Goal: Information Seeking & Learning: Find specific fact

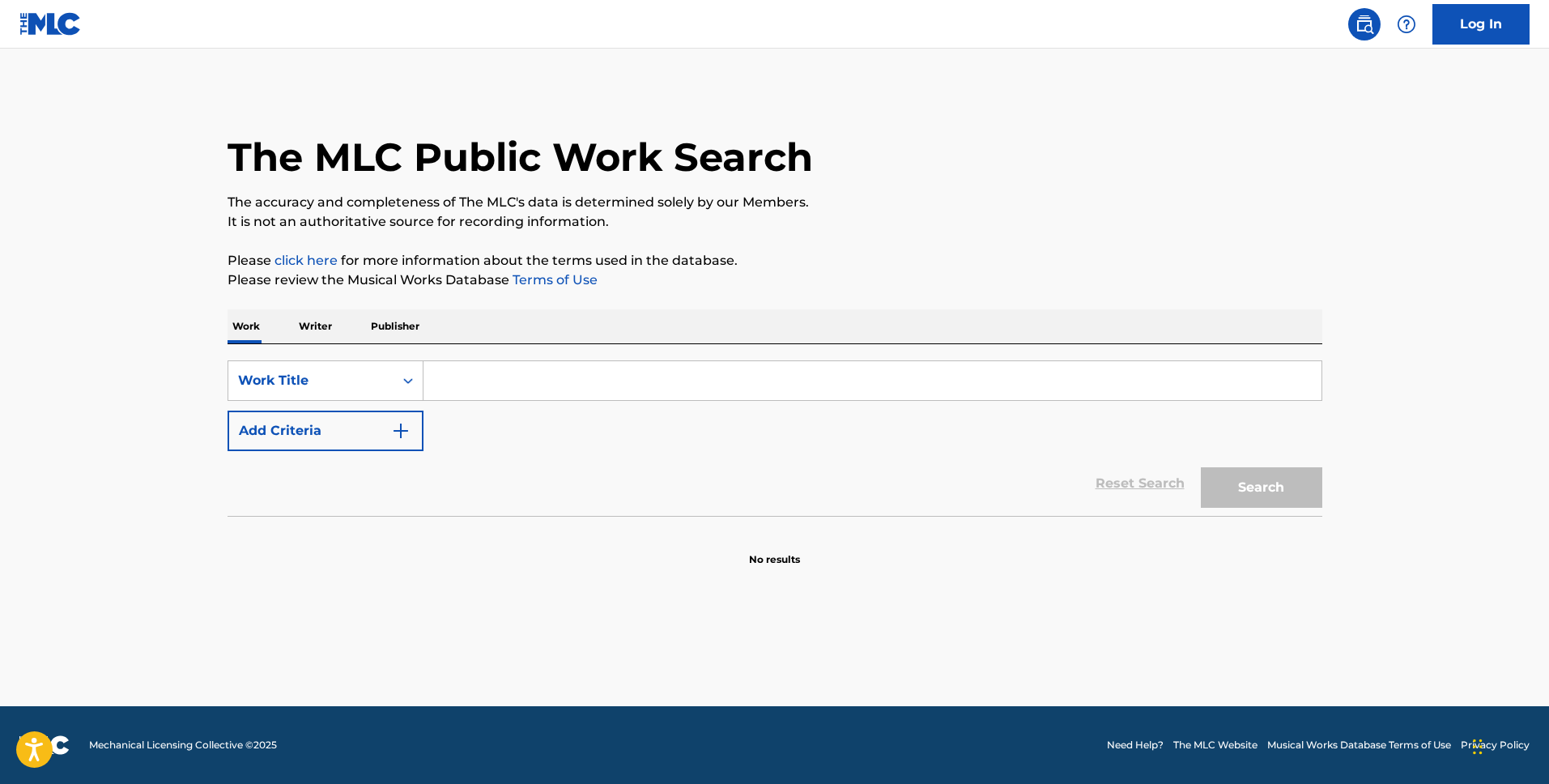
click at [479, 373] on input "Search Form" at bounding box center [873, 381] width 898 height 39
click at [531, 379] on input "if i could talk id tell you" at bounding box center [873, 381] width 898 height 39
type input "if i could talk i'd tell you"
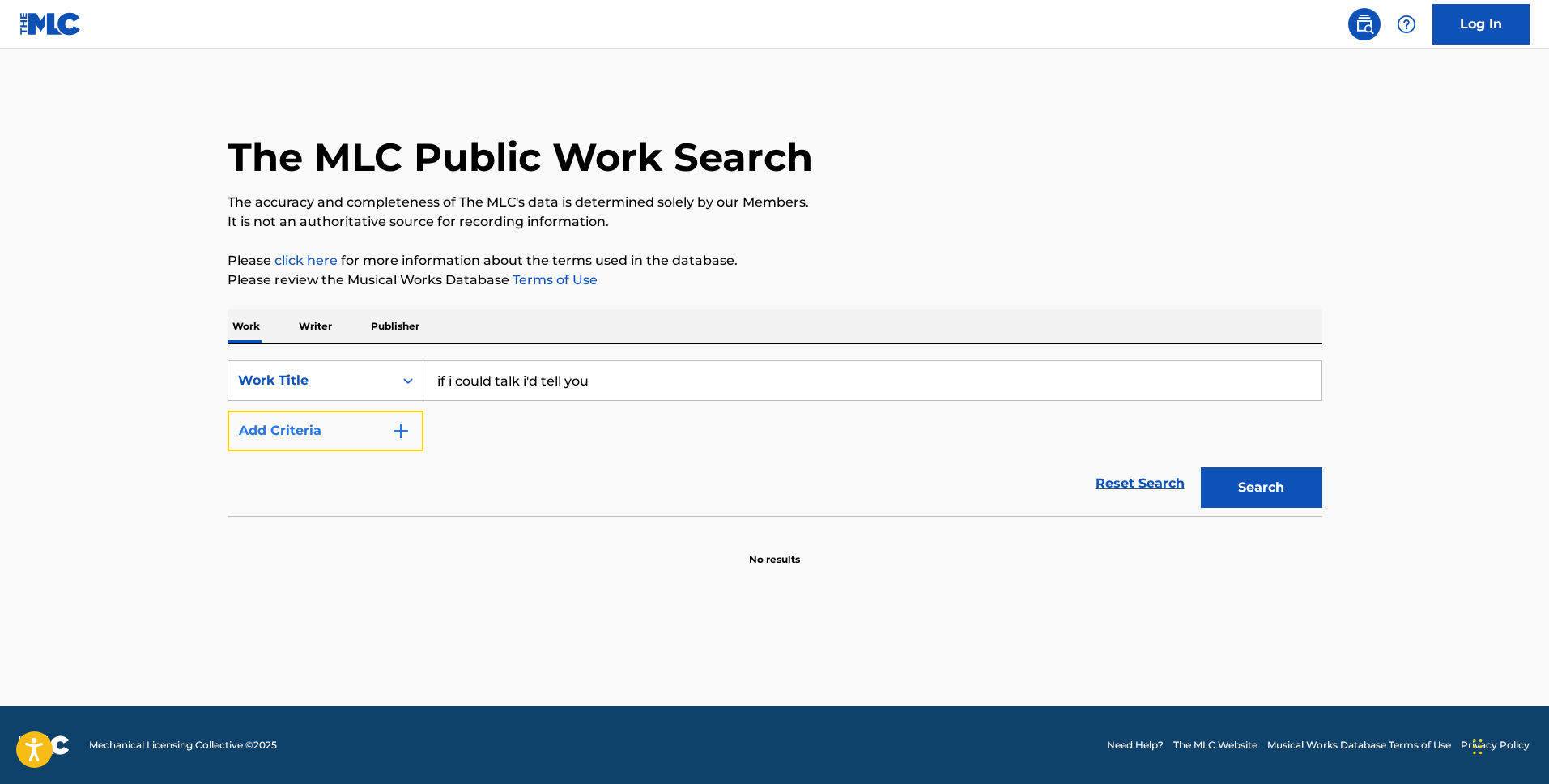
click at [385, 431] on button "Add Criteria" at bounding box center [326, 431] width 196 height 40
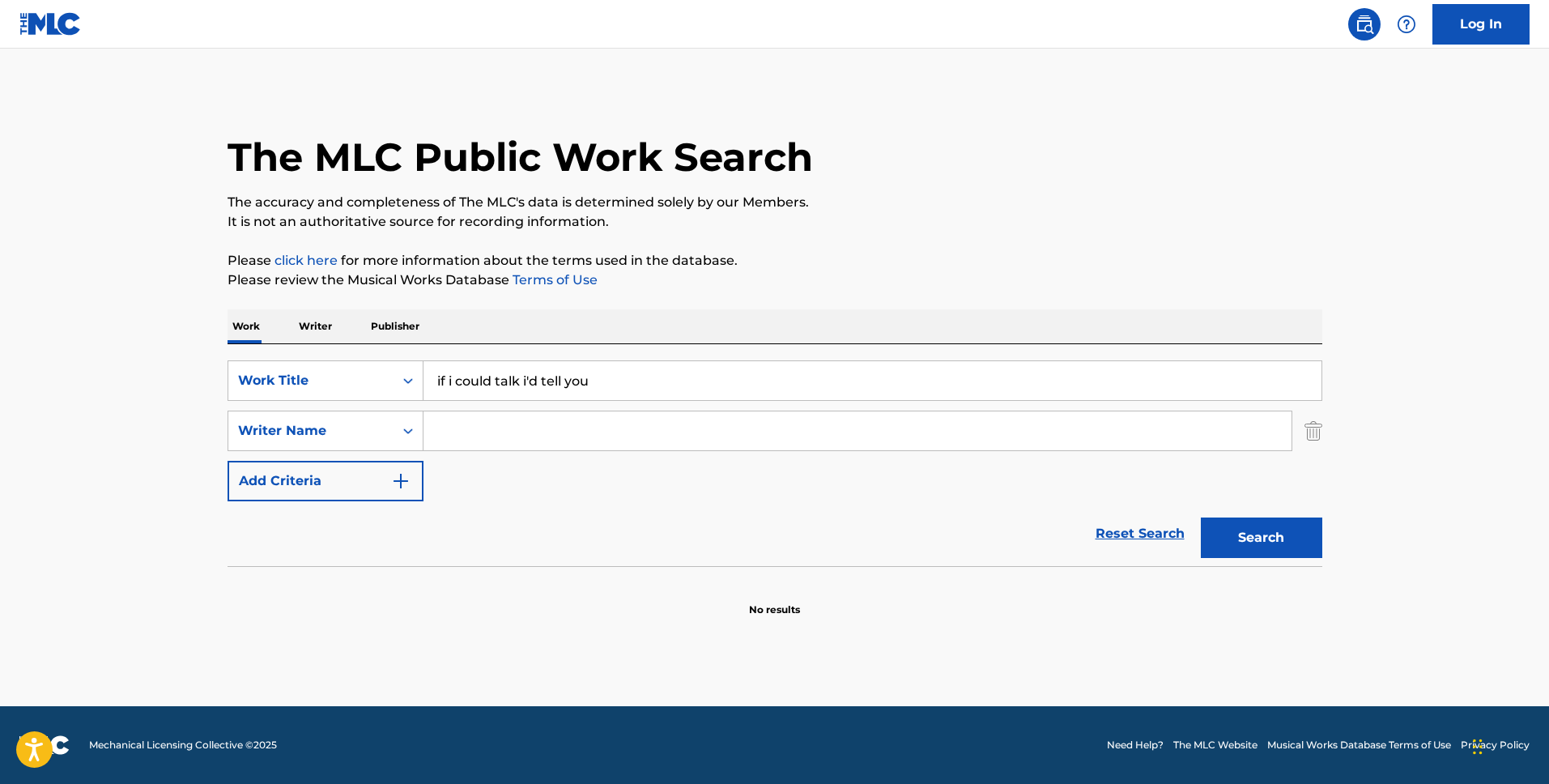
click at [494, 441] on input "Search Form" at bounding box center [858, 431] width 868 height 39
click at [364, 431] on div "Writer Name" at bounding box center [311, 431] width 146 height 19
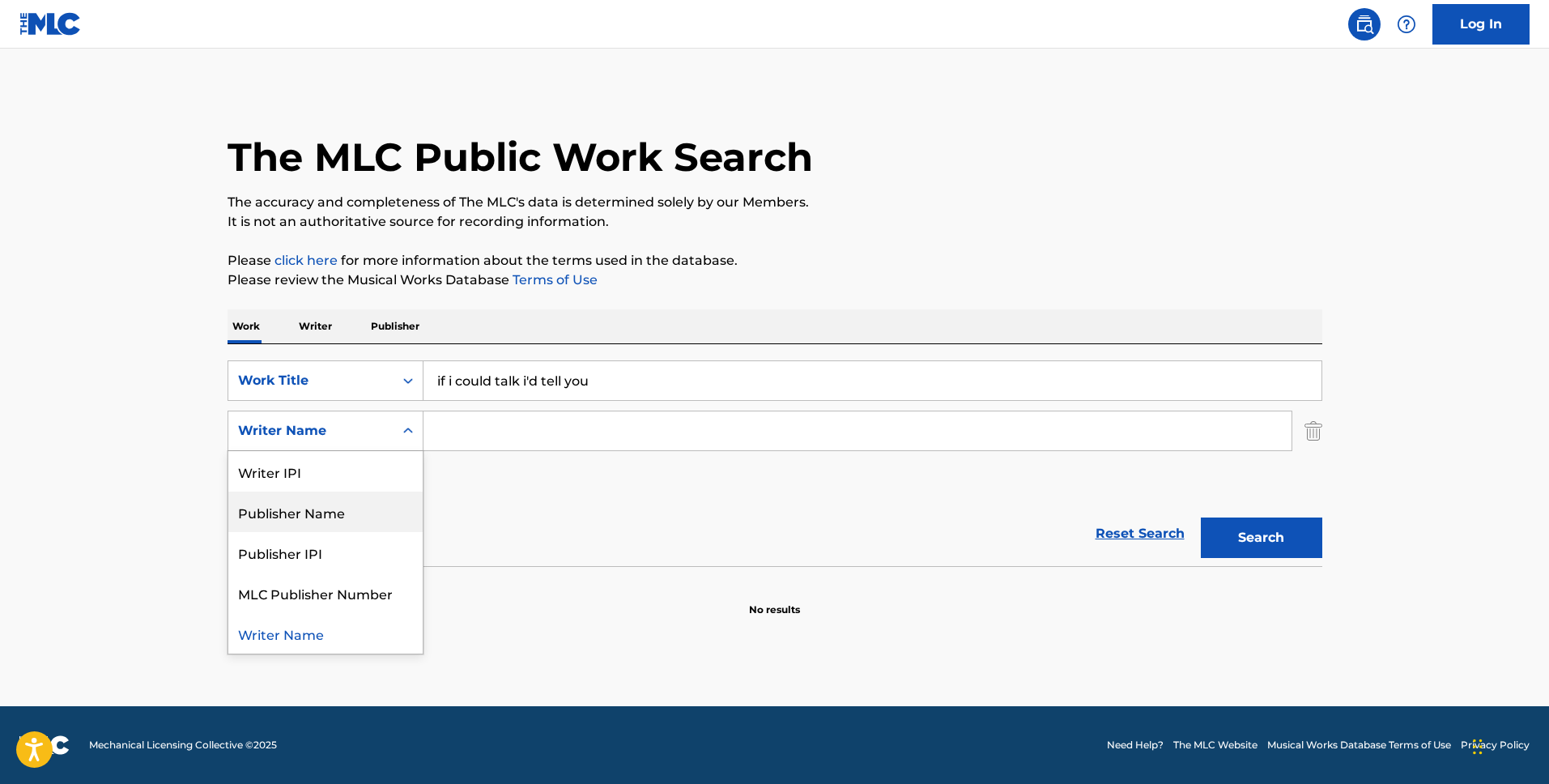
click at [352, 520] on div "Publisher Name" at bounding box center [326, 512] width 194 height 40
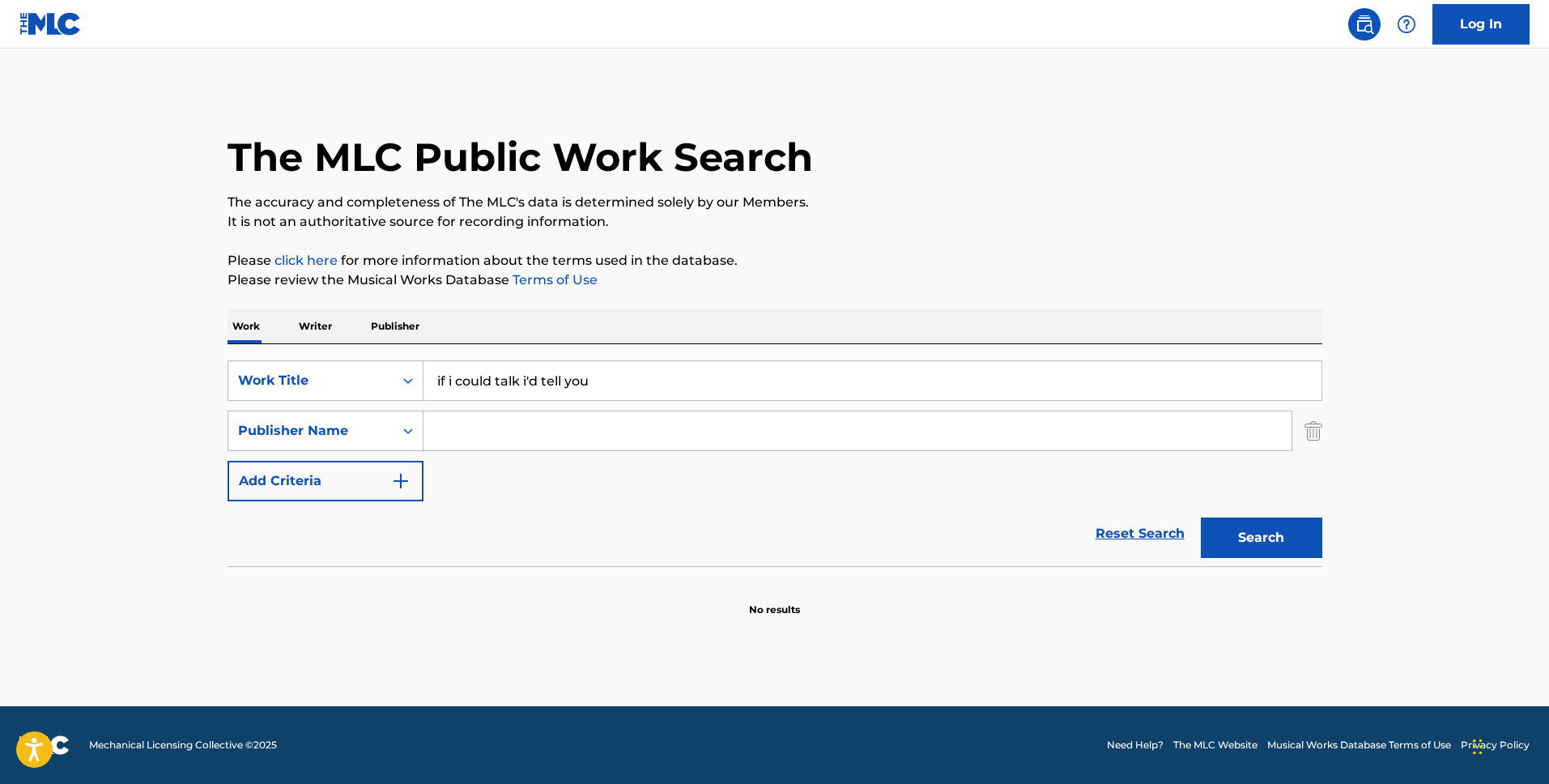
click at [514, 441] on input "Search Form" at bounding box center [858, 431] width 868 height 39
type input "domino"
click at [1201, 518] on button "Search" at bounding box center [1262, 538] width 122 height 40
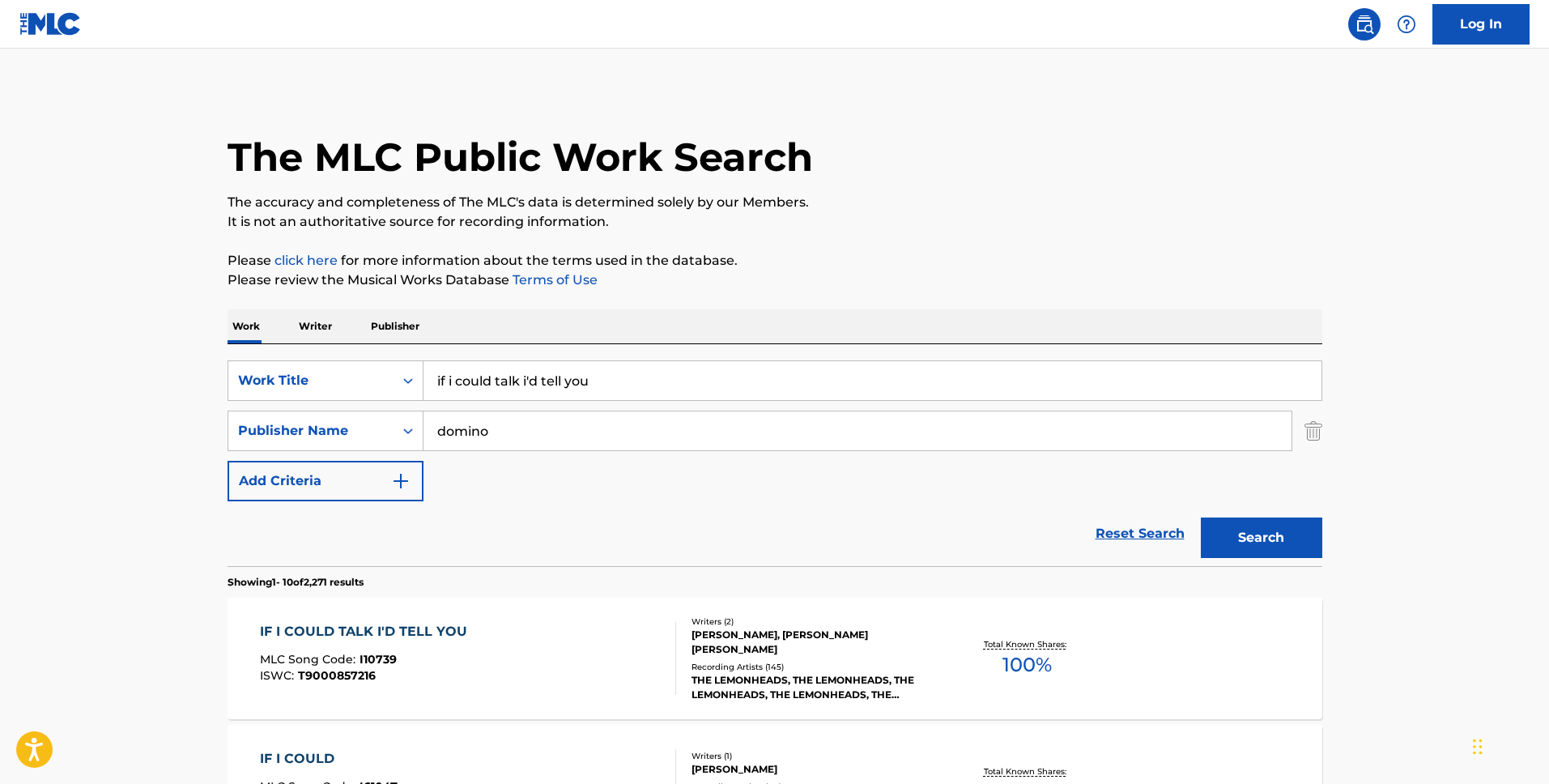
click at [638, 633] on div "IF I COULD TALK I'D TELL YOU MLC Song Code : I10739 ISWC : T9000857216" at bounding box center [468, 658] width 416 height 73
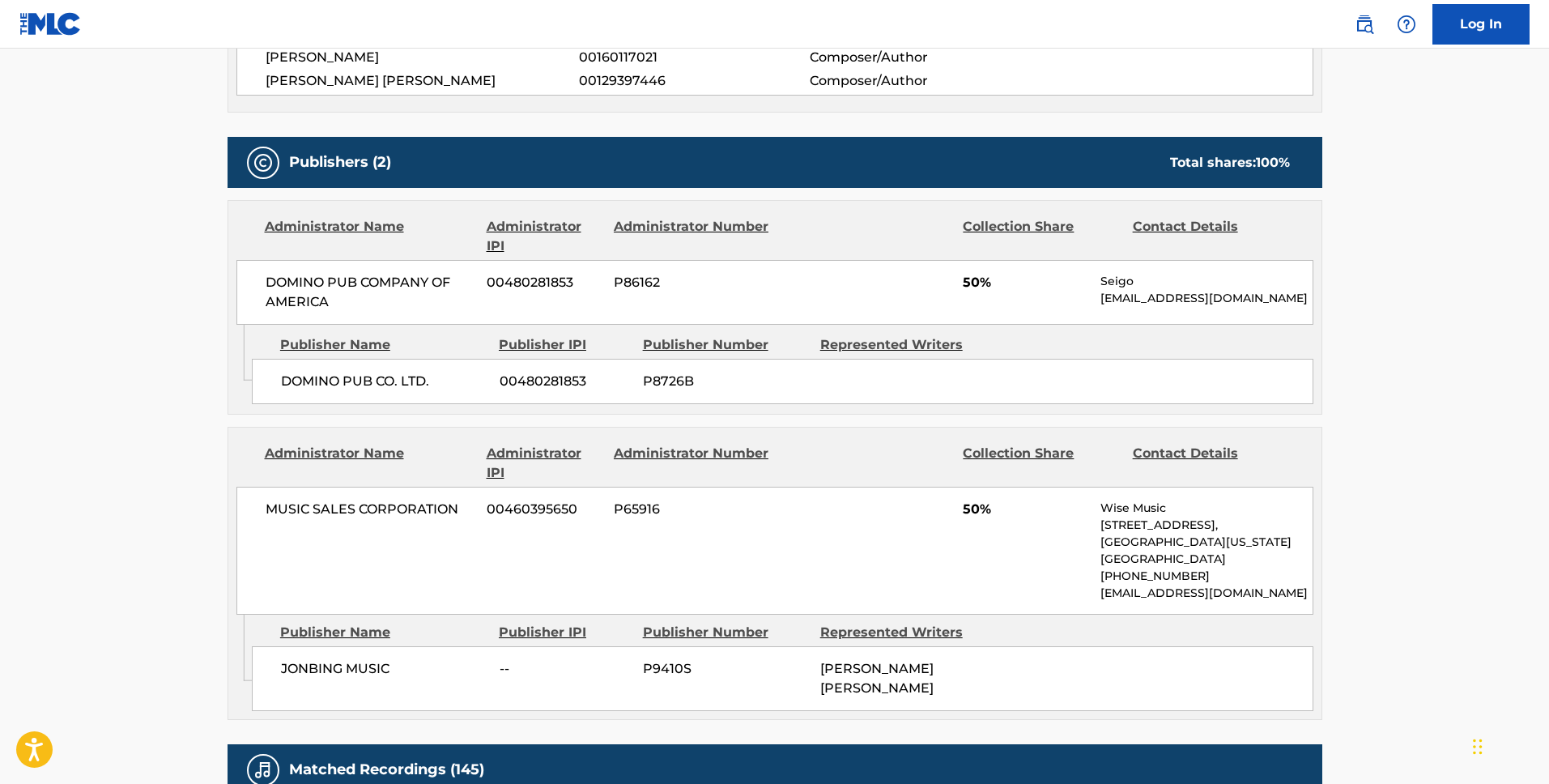
scroll to position [352, 0]
